Goal: Information Seeking & Learning: Check status

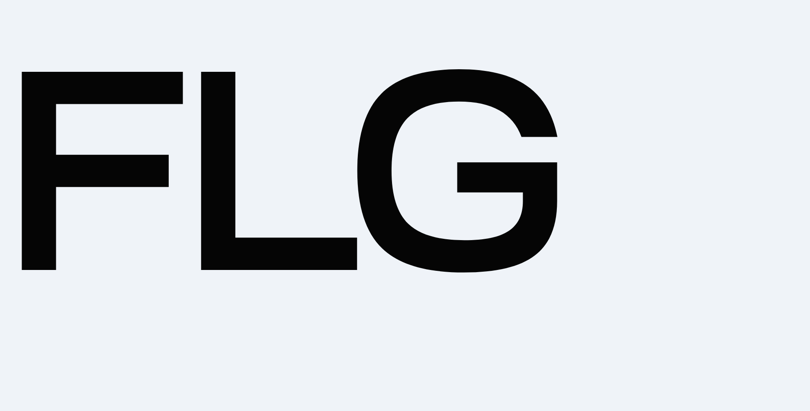
drag, startPoint x: 63, startPoint y: 7108, endPoint x: 174, endPoint y: 7108, distance: 111.2
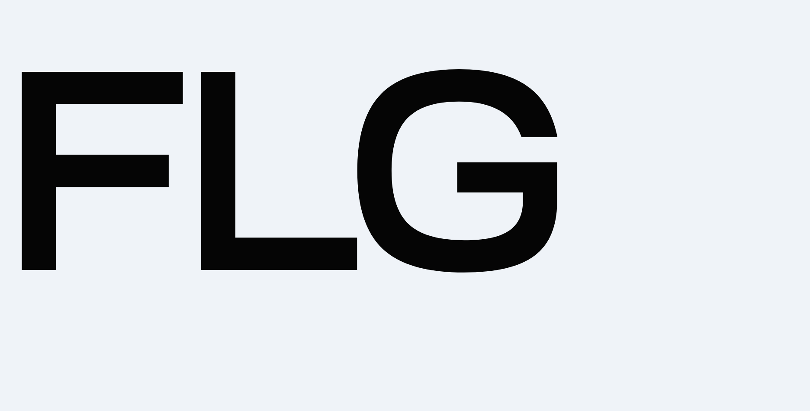
drag, startPoint x: 61, startPoint y: 355, endPoint x: 144, endPoint y: 358, distance: 82.3
drag, startPoint x: 195, startPoint y: 7144, endPoint x: 280, endPoint y: 7147, distance: 84.9
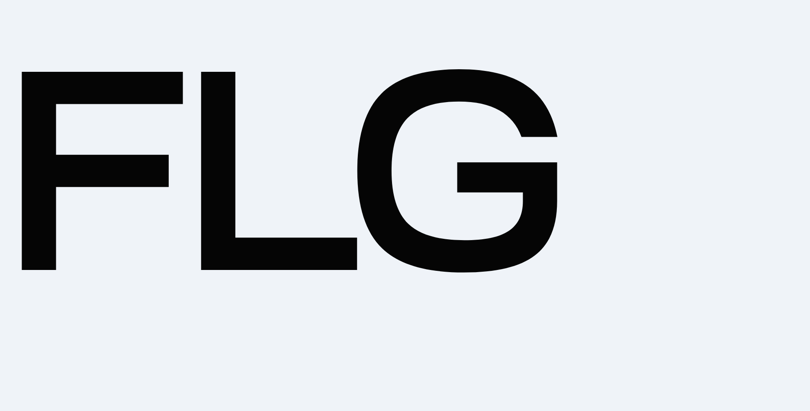
drag, startPoint x: 64, startPoint y: 7108, endPoint x: 229, endPoint y: 7111, distance: 164.9
drag, startPoint x: 123, startPoint y: 7345, endPoint x: 145, endPoint y: 7069, distance: 276.5
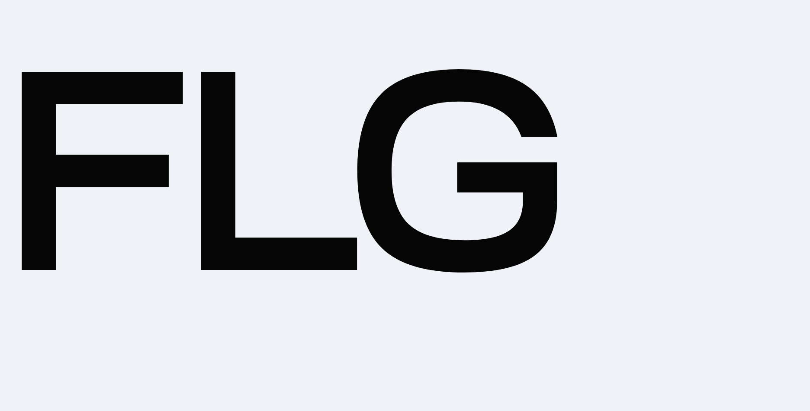
drag, startPoint x: 290, startPoint y: 7145, endPoint x: 356, endPoint y: 7503, distance: 364.2
